Goal: Navigation & Orientation: Find specific page/section

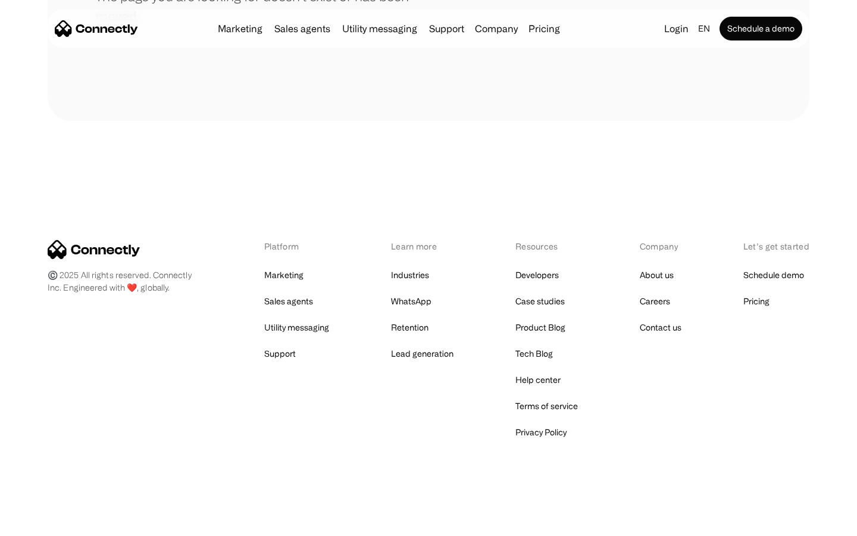
scroll to position [217, 0]
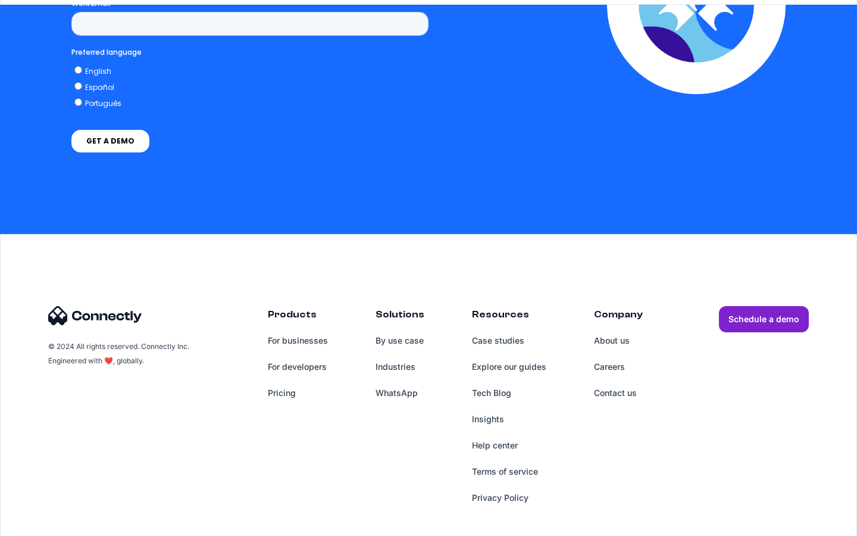
scroll to position [2535, 0]
